Goal: Information Seeking & Learning: Learn about a topic

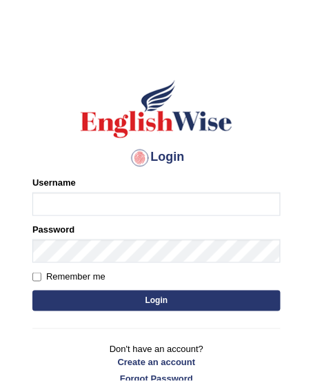
type input "[PERSON_NAME]"
click at [142, 298] on button "Login" at bounding box center [156, 301] width 249 height 21
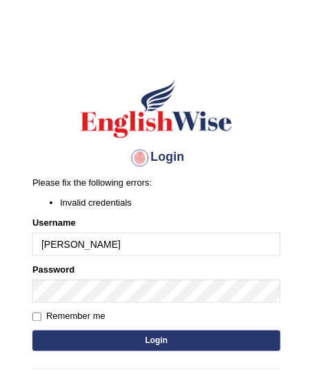
click at [90, 339] on button "Login" at bounding box center [156, 341] width 249 height 21
click at [287, 320] on div "Login Please fix the following errors: Invalid credentials Username jonathan_pa…" at bounding box center [157, 252] width 272 height 386
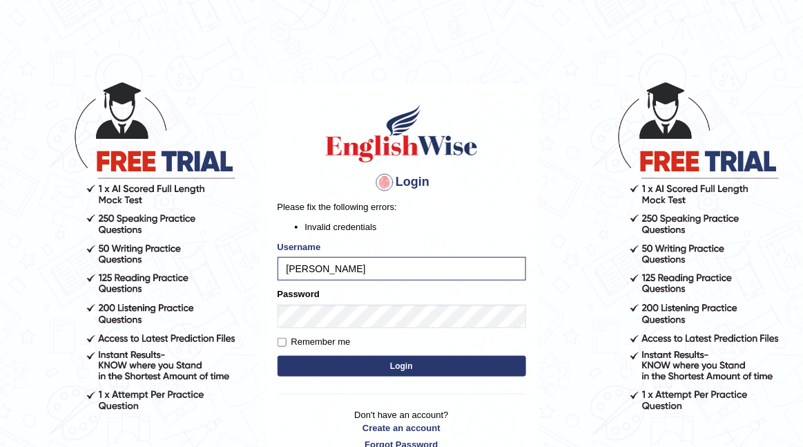
click at [313, 380] on link "Forgot Password" at bounding box center [402, 444] width 249 height 13
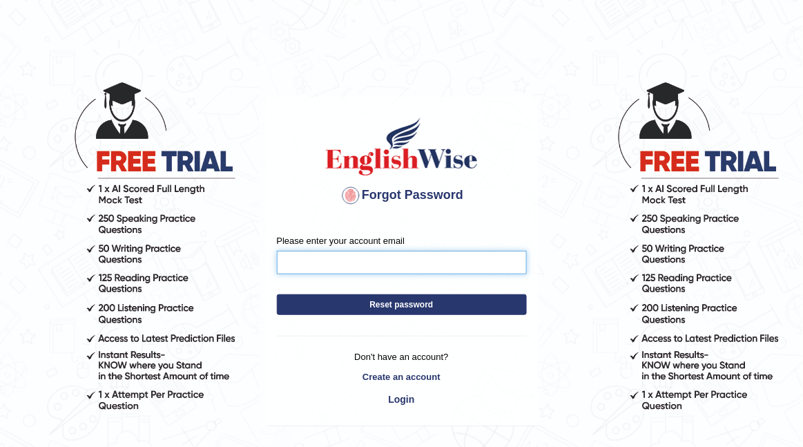
click at [431, 266] on input "Please enter your account email" at bounding box center [402, 262] width 250 height 23
type input "natfrancois@hotmail.com"
click at [425, 307] on button "Reset password" at bounding box center [402, 304] width 250 height 21
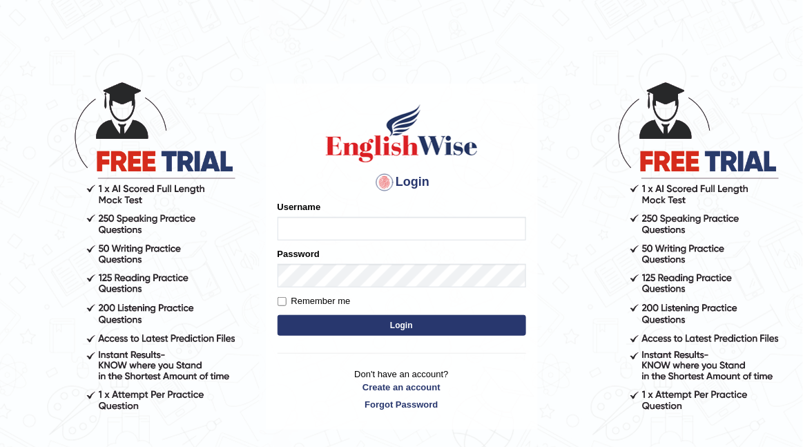
type input "jonathan_parramatta"
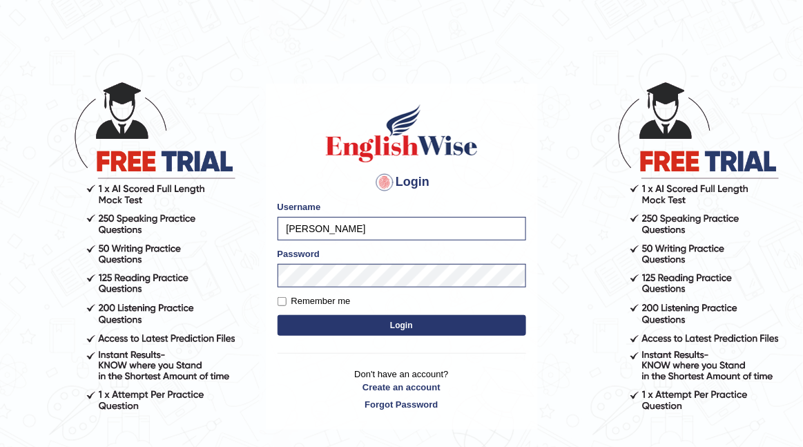
click at [327, 328] on button "Login" at bounding box center [402, 325] width 249 height 21
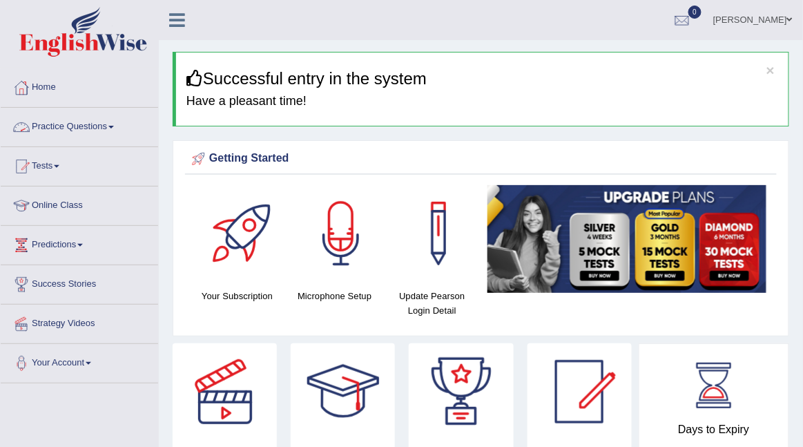
click at [105, 124] on link "Practice Questions" at bounding box center [79, 125] width 157 height 35
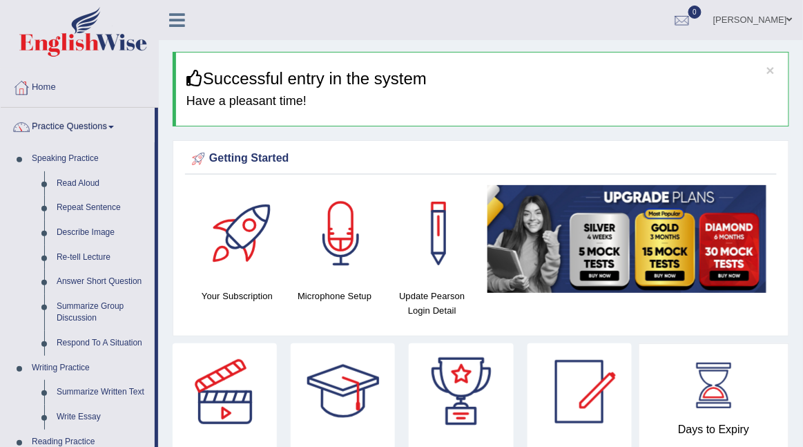
drag, startPoint x: 155, startPoint y: 248, endPoint x: 163, endPoint y: 365, distance: 117.0
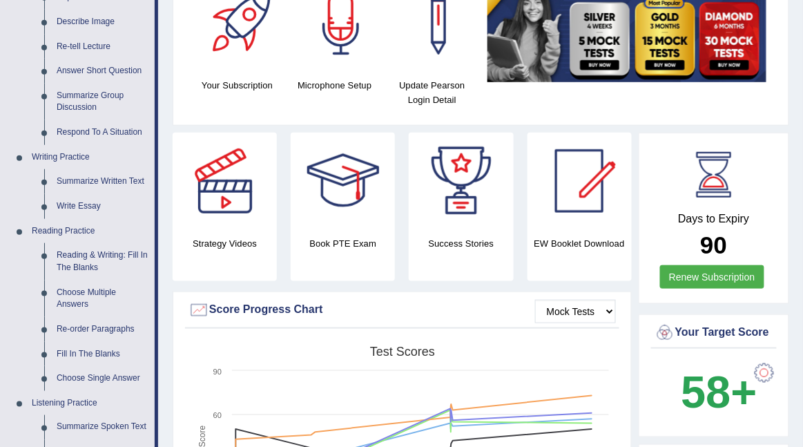
scroll to position [226, 0]
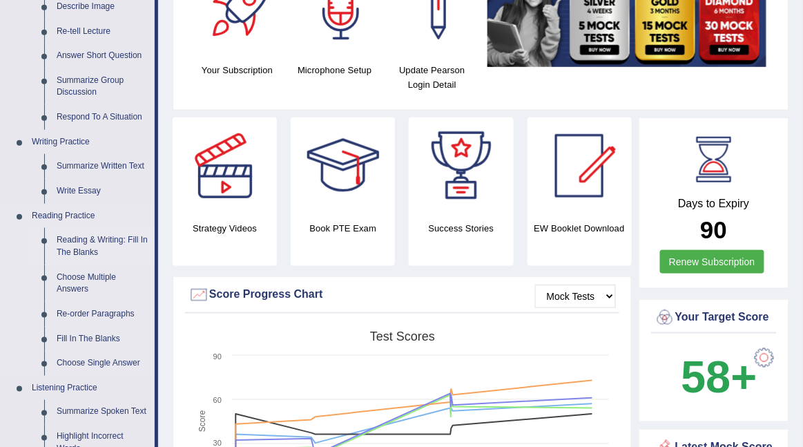
click at [122, 240] on link "Reading & Writing: Fill In The Blanks" at bounding box center [102, 246] width 104 height 37
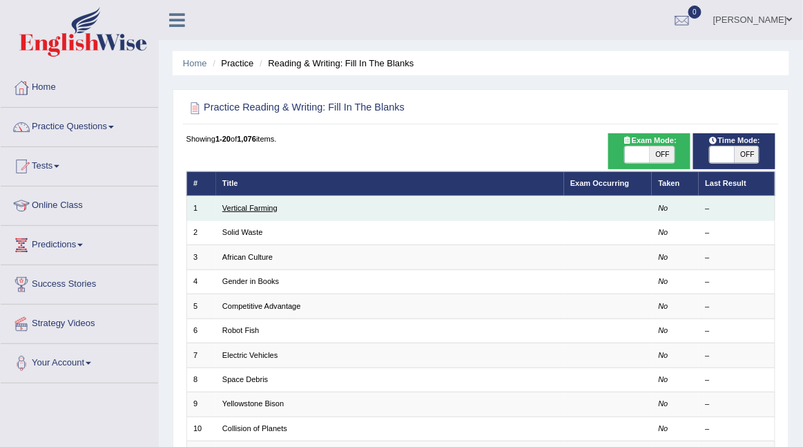
click at [264, 206] on link "Vertical Farming" at bounding box center [249, 208] width 55 height 8
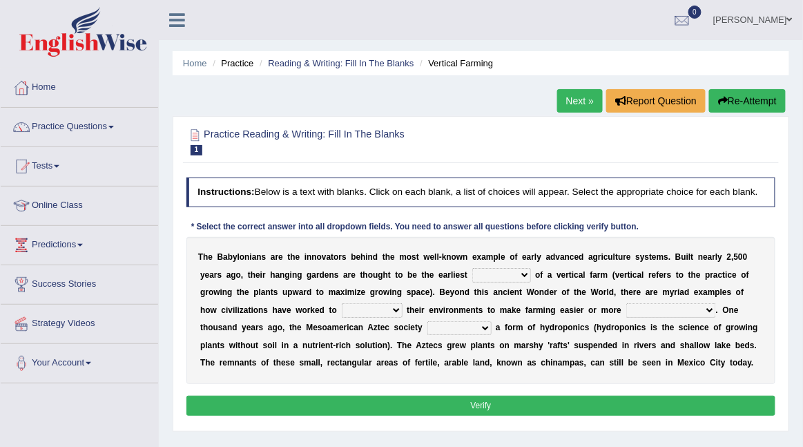
click at [476, 277] on div "T h e B a b y l o n i a n s a r e t h e i n n o v a t o r s b e h i n d t h e m…" at bounding box center [481, 310] width 590 height 147
click at [526, 282] on select "prototype failure discredit protocol" at bounding box center [501, 275] width 59 height 14
select select "prototype"
click at [472, 278] on select "prototype failure discredit protocol" at bounding box center [501, 275] width 59 height 14
click at [374, 317] on select "manipulate escape respect disarrange" at bounding box center [372, 310] width 61 height 14
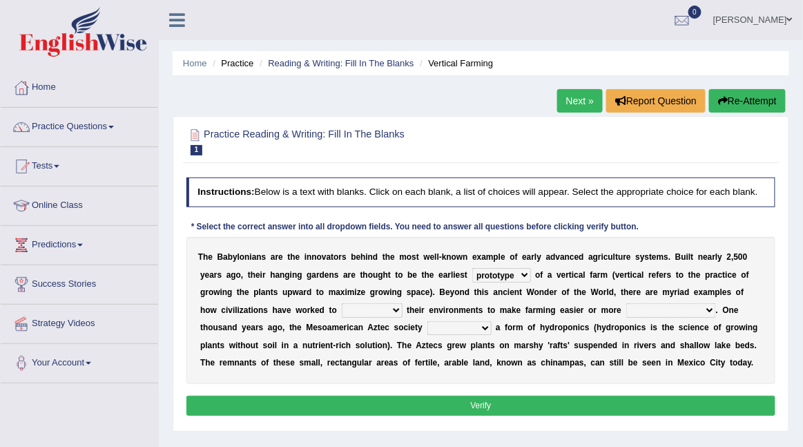
select select "manipulate"
click at [342, 314] on select "manipulate escape respect disarrange" at bounding box center [372, 310] width 61 height 14
click at [686, 317] on select "productive constructive connective counterproductive" at bounding box center [671, 310] width 90 height 14
select select "productive"
click at [626, 314] on select "productive constructive connective counterproductive" at bounding box center [671, 310] width 90 height 14
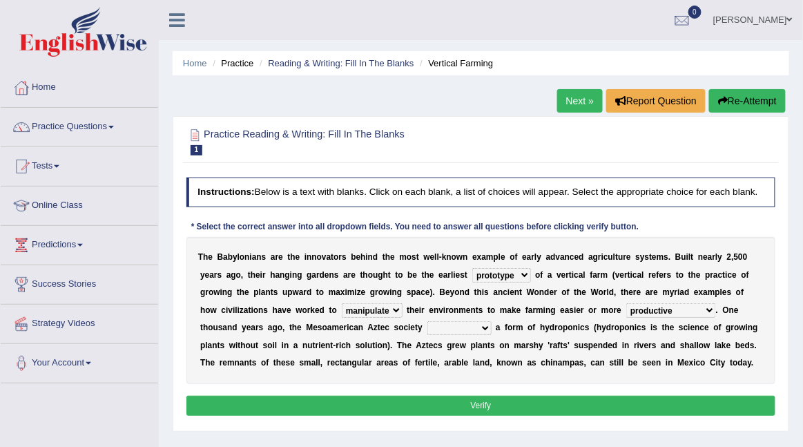
click at [445, 335] on select "domineered volunteered pioneered engineered" at bounding box center [459, 328] width 64 height 14
select select "engineered"
click at [427, 332] on select "domineered volunteered pioneered engineered" at bounding box center [459, 328] width 64 height 14
click at [456, 416] on button "Verify" at bounding box center [481, 406] width 590 height 20
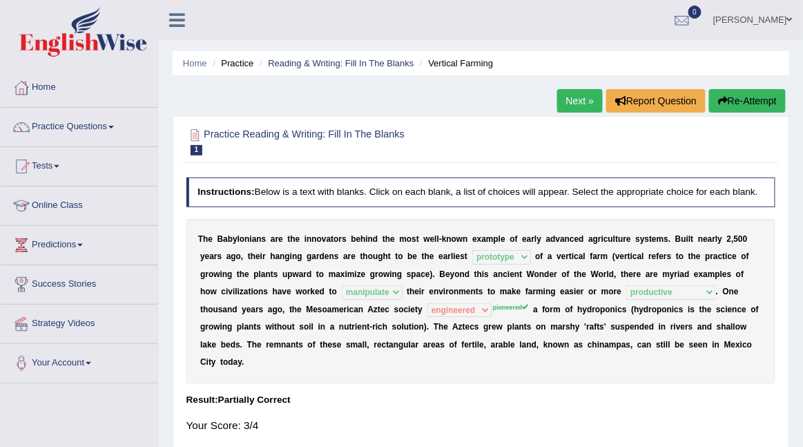
click at [579, 100] on link "Next »" at bounding box center [580, 100] width 46 height 23
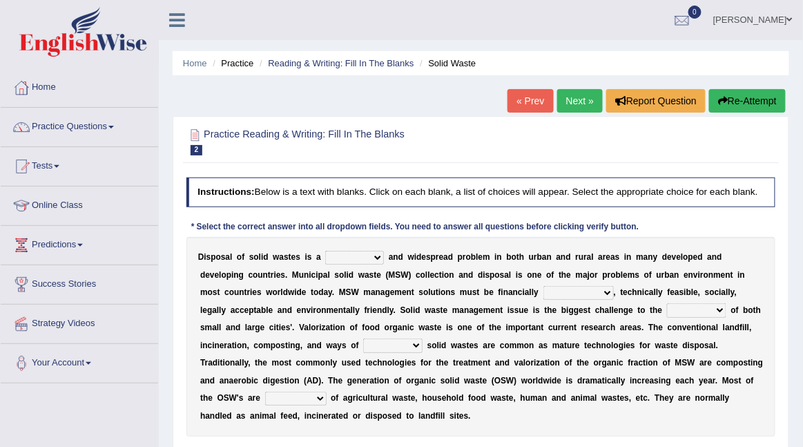
click at [382, 264] on select "slanting stinging stalling shafting" at bounding box center [354, 258] width 59 height 14
select select "shafting"
click at [325, 260] on select "slanting stinging stalling shafting" at bounding box center [354, 258] width 59 height 14
click at [379, 264] on select "slanting stinging stalling shafting" at bounding box center [354, 258] width 59 height 14
click at [325, 260] on select "slanting stinging stalling shafting" at bounding box center [354, 258] width 59 height 14
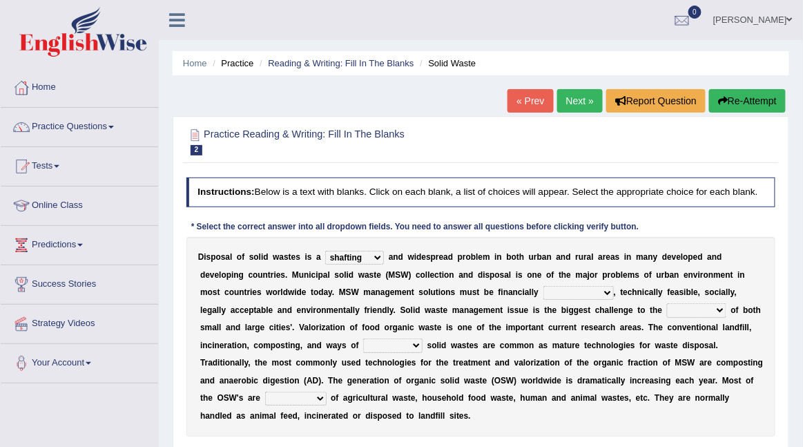
click at [557, 314] on div "D i s p o s a l o f s o l i d w a s t e s i s a slanting stinging stalling shaf…" at bounding box center [481, 337] width 590 height 200
click at [608, 300] on select "unattainable sustainable objectionable treasonable" at bounding box center [578, 293] width 70 height 14
select select "sustainable"
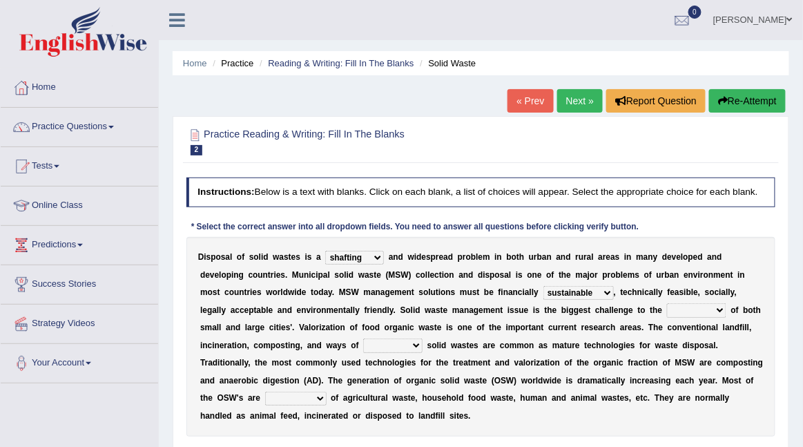
click at [543, 296] on select "unattainable sustainable objectionable treasonable" at bounding box center [578, 293] width 70 height 14
click at [689, 317] on select "plants culture authorities history" at bounding box center [696, 310] width 59 height 14
select select "authorities"
click at [667, 314] on select "plants culture authorities history" at bounding box center [696, 310] width 59 height 14
click at [414, 352] on select "reserving preserving deserving handling" at bounding box center [392, 345] width 59 height 14
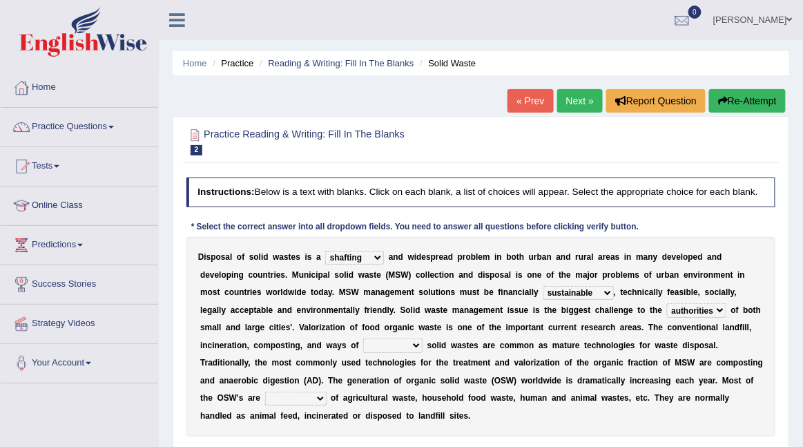
click at [363, 350] on select "reserving preserving deserving handling" at bounding box center [392, 345] width 59 height 14
click at [413, 352] on select "reserving preserving deserving handling" at bounding box center [392, 345] width 59 height 14
select select "handling"
click at [363, 350] on select "reserving preserving deserving handling" at bounding box center [392, 345] width 59 height 14
click at [327, 402] on b at bounding box center [329, 398] width 5 height 10
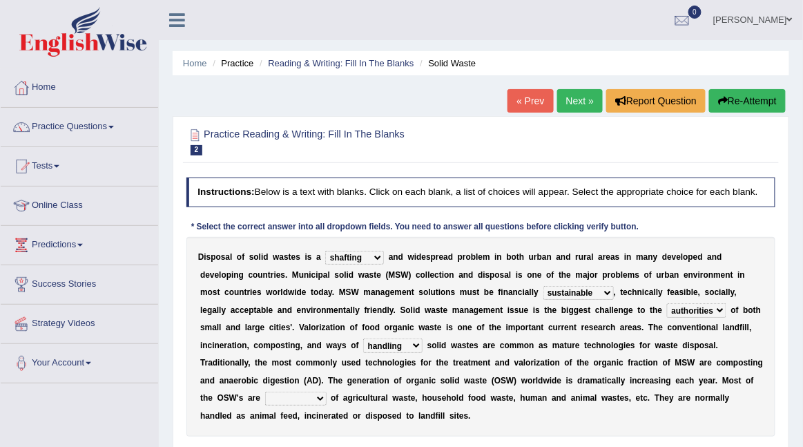
click at [319, 405] on select "composed disposed composing disposing" at bounding box center [295, 398] width 61 height 14
click at [265, 403] on select "composed disposed composing disposing" at bounding box center [295, 398] width 61 height 14
click at [320, 405] on select "composed disposed composing disposing" at bounding box center [295, 398] width 61 height 14
select select "composed"
click at [265, 403] on select "composed disposed composing disposing" at bounding box center [295, 398] width 61 height 14
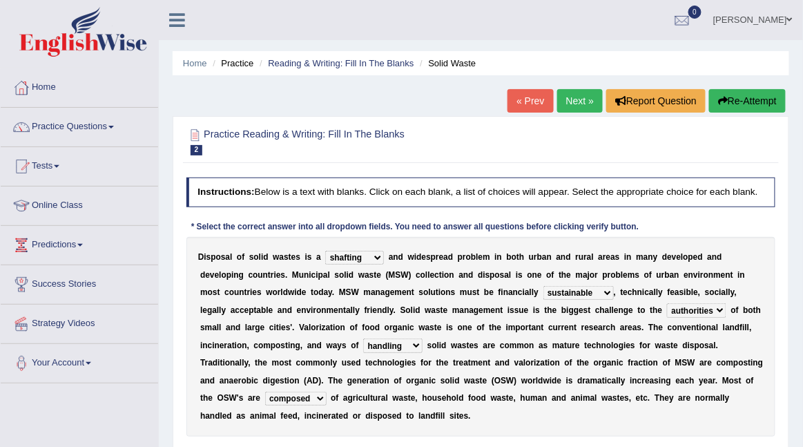
click at [265, 403] on select "composed disposed composing disposing" at bounding box center [295, 398] width 61 height 14
click at [802, 61] on div "Home Practice Reading & Writing: Fill In The Blanks Solid Waste « Prev Next » R…" at bounding box center [481, 345] width 644 height 690
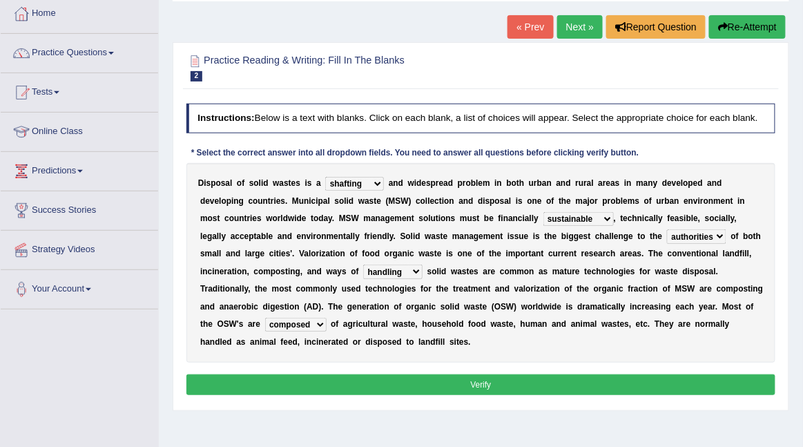
scroll to position [75, 0]
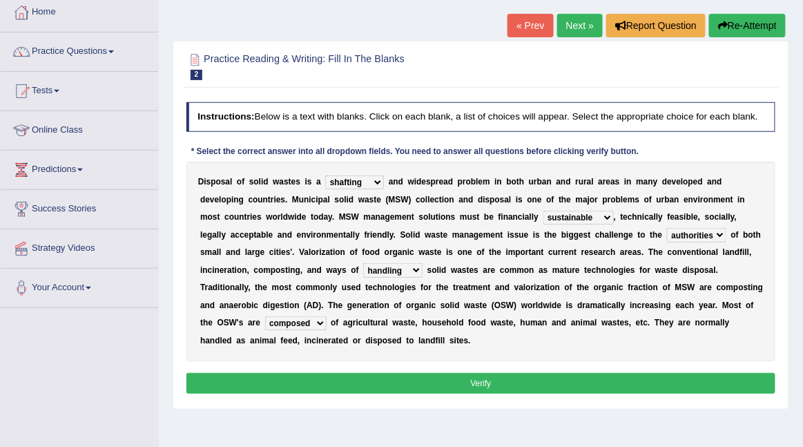
click at [529, 393] on button "Verify" at bounding box center [481, 383] width 590 height 20
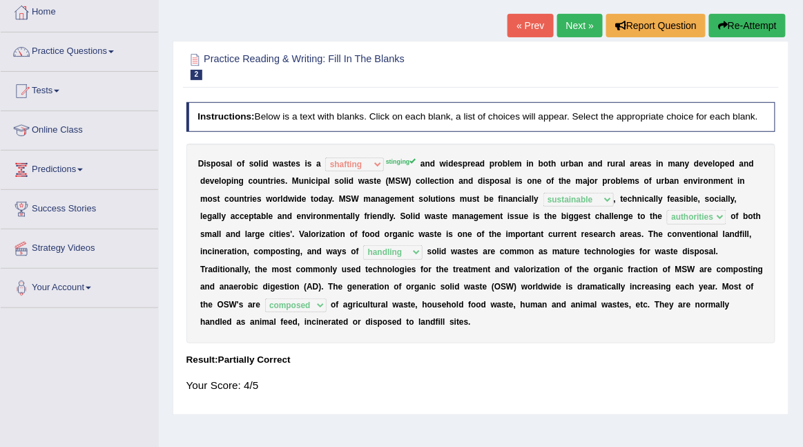
click at [580, 28] on link "Next »" at bounding box center [580, 25] width 46 height 23
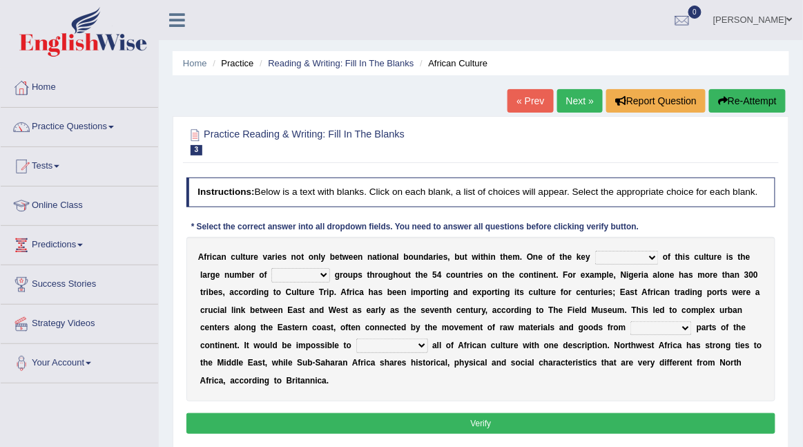
click at [649, 264] on select "conjectures features issues doubts" at bounding box center [627, 258] width 64 height 14
select select "features"
click at [595, 260] on select "conjectures features issues doubts" at bounding box center [627, 258] width 64 height 14
click at [325, 282] on select "ethic ethnic eugenic epic" at bounding box center [300, 275] width 59 height 14
select select "ethnic"
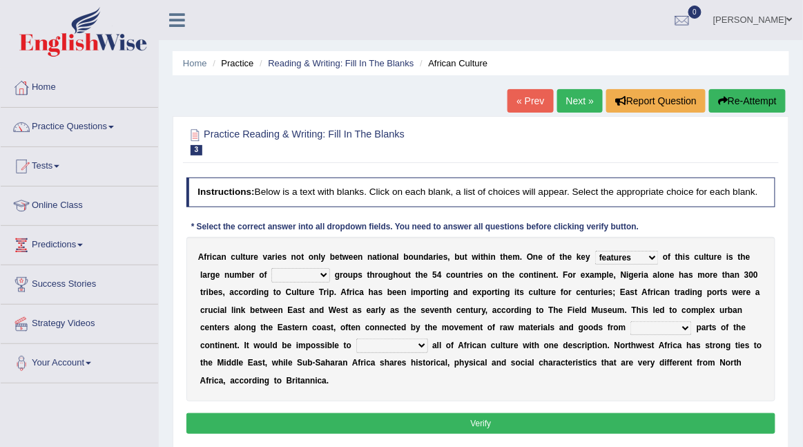
click at [271, 278] on select "ethic ethnic eugenic epic" at bounding box center [300, 275] width 59 height 14
click at [687, 335] on select "forelocked interlocked unlocked landlocked" at bounding box center [660, 328] width 61 height 14
select select "unlocked"
click at [632, 332] on select "forelocked interlocked unlocked landlocked" at bounding box center [660, 328] width 61 height 14
click at [417, 352] on select "characterize conceptualize symbolize synthesize" at bounding box center [392, 345] width 72 height 14
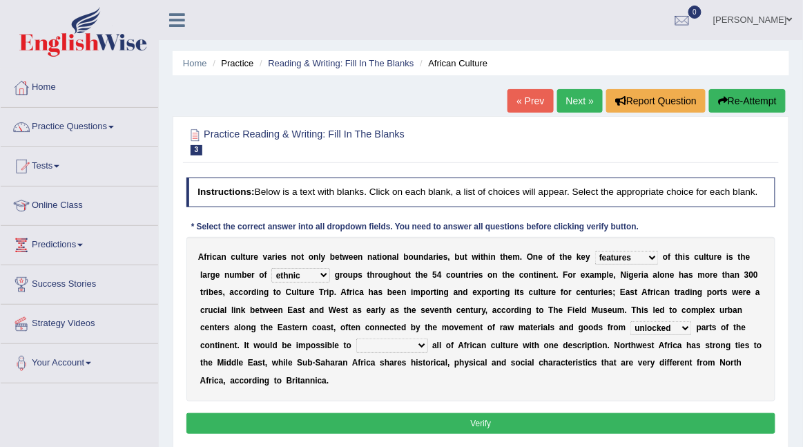
select select "characterize"
click at [356, 350] on select "characterize conceptualize symbolize synthesize" at bounding box center [392, 345] width 72 height 14
click at [651, 430] on button "Verify" at bounding box center [481, 423] width 590 height 20
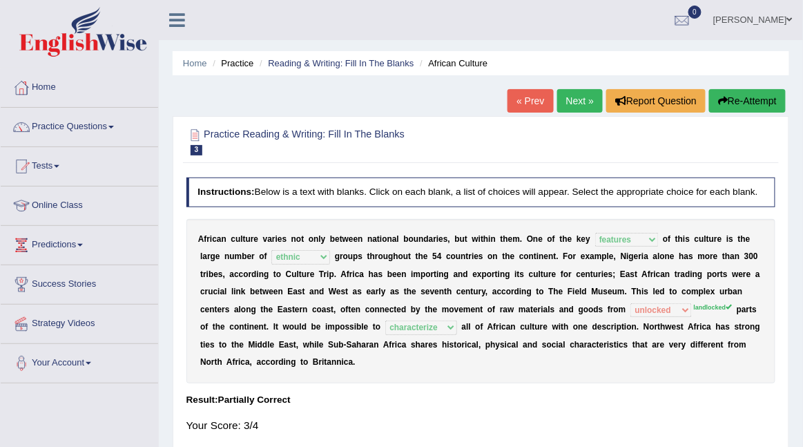
click at [567, 101] on link "Next »" at bounding box center [580, 100] width 46 height 23
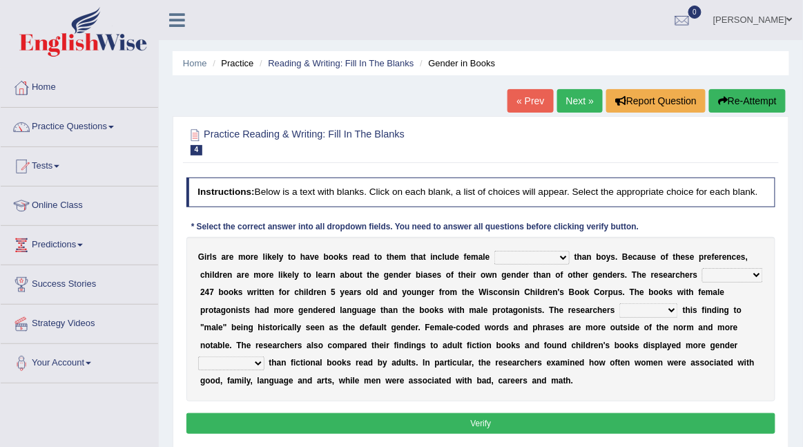
click at [561, 264] on select "protagonists cosmogonists agonists expressionists" at bounding box center [531, 258] width 75 height 14
select select "protagonists"
click at [494, 260] on select "protagonists cosmogonists agonists expressionists" at bounding box center [531, 258] width 75 height 14
click at [757, 282] on select "hydrolyzed paralyzed catalyzed analyzed" at bounding box center [732, 275] width 61 height 14
select select "analyzed"
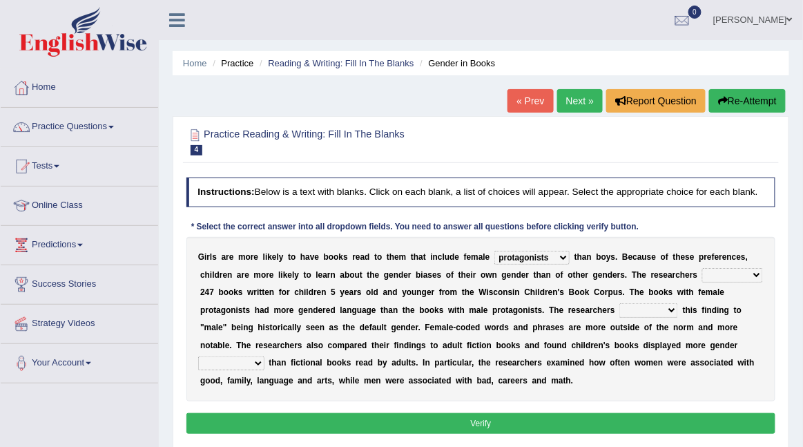
click at [702, 278] on select "hydrolyzed paralyzed catalyzed analyzed" at bounding box center [732, 275] width 61 height 14
click at [673, 317] on select "contribute tribute distribute attribute" at bounding box center [648, 310] width 59 height 14
click at [670, 317] on select "contribute tribute distribute attribute" at bounding box center [648, 310] width 59 height 14
select select "contribute"
click at [619, 314] on select "contribute tribute distribute attribute" at bounding box center [648, 310] width 59 height 14
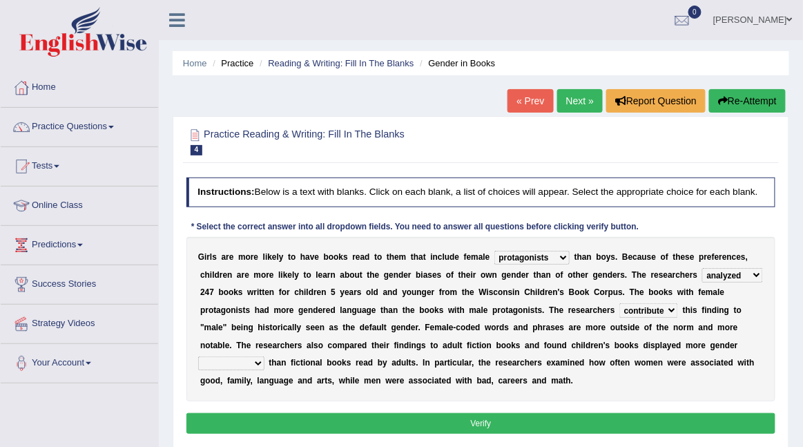
click at [260, 370] on select "stereotypes teletypes prototypes electrotypes" at bounding box center [231, 363] width 66 height 14
select select "stereotypes"
click at [198, 368] on select "stereotypes teletypes prototypes electrotypes" at bounding box center [231, 363] width 66 height 14
click at [282, 429] on button "Verify" at bounding box center [481, 423] width 590 height 20
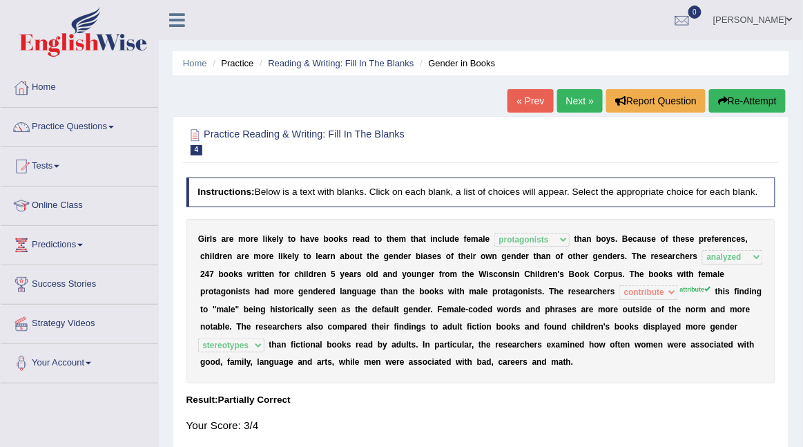
click at [581, 93] on link "Next »" at bounding box center [580, 100] width 46 height 23
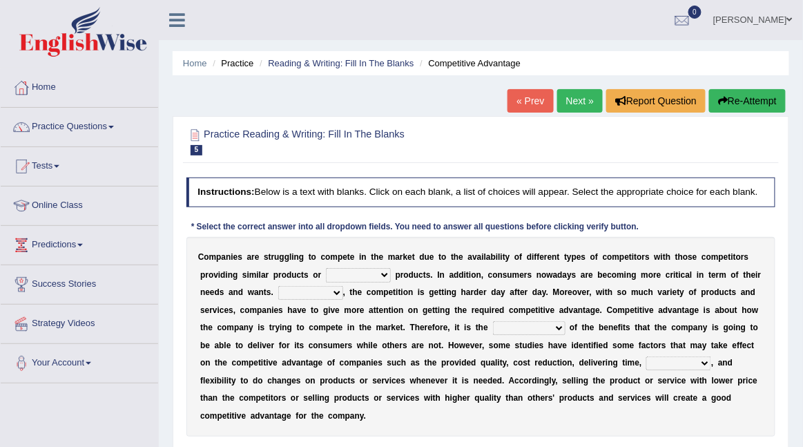
click at [382, 282] on select "constitution restitution substitution institution" at bounding box center [358, 275] width 65 height 14
select select "substitution"
click at [326, 278] on select "constitution restitution substitution institution" at bounding box center [358, 275] width 65 height 14
click at [334, 300] on select "However Instead Additionally Therefore" at bounding box center [310, 293] width 65 height 14
click at [278, 296] on select "However Instead Additionally Therefore" at bounding box center [310, 293] width 65 height 14
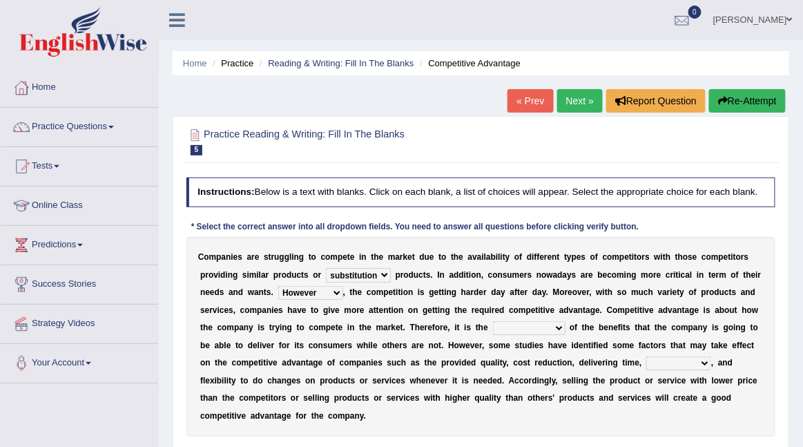
click at [333, 300] on select "However Instead Additionally Therefore" at bounding box center [310, 293] width 65 height 14
click at [278, 296] on select "However Instead Additionally Therefore" at bounding box center [310, 293] width 65 height 14
click at [334, 300] on select "However Instead Additionally Therefore" at bounding box center [310, 293] width 65 height 14
select select "However"
click at [278, 296] on select "However Instead Additionally Therefore" at bounding box center [310, 293] width 65 height 14
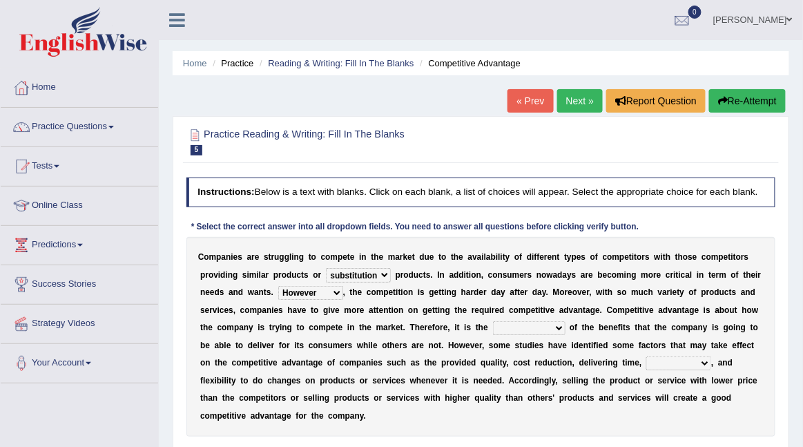
click at [556, 335] on select "dissemination ordination determination incarnation" at bounding box center [529, 328] width 72 height 14
click at [493, 332] on select "dissemination ordination determination incarnation" at bounding box center [529, 328] width 72 height 14
click at [557, 335] on select "dissemination ordination determination incarnation" at bounding box center [529, 328] width 72 height 14
select select "dissemination"
click at [493, 332] on select "dissemination ordination determination incarnation" at bounding box center [529, 328] width 72 height 14
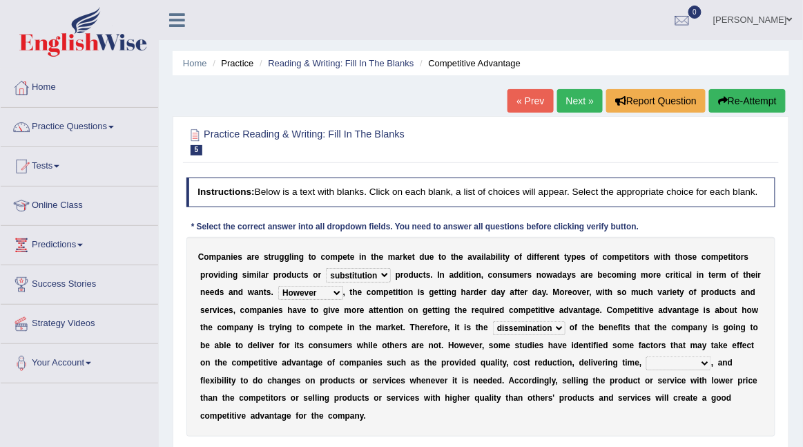
click at [705, 370] on select "captivation aggregation deprivation innovation" at bounding box center [678, 363] width 65 height 14
select select "innovation"
click at [646, 368] on select "captivation aggregation deprivation innovation" at bounding box center [678, 363] width 65 height 14
click at [719, 297] on b "u" at bounding box center [721, 292] width 5 height 10
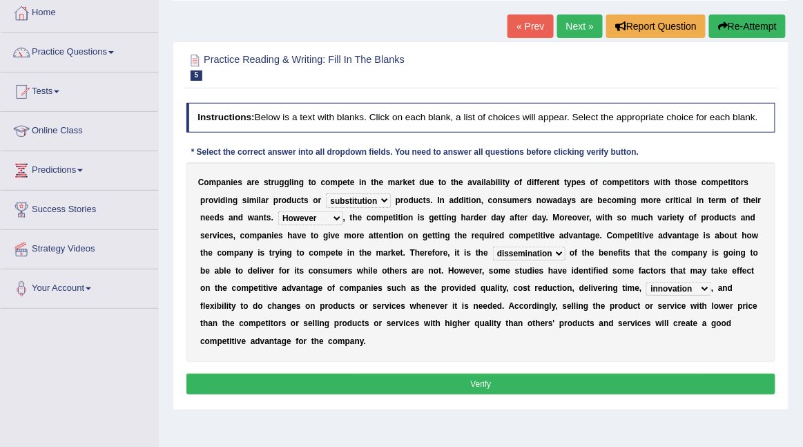
scroll to position [75, 0]
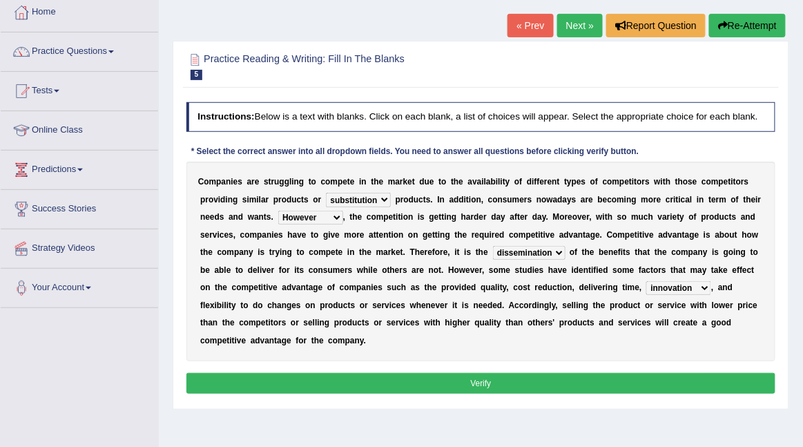
click at [680, 391] on button "Verify" at bounding box center [481, 383] width 590 height 20
